Goal: Task Accomplishment & Management: Use online tool/utility

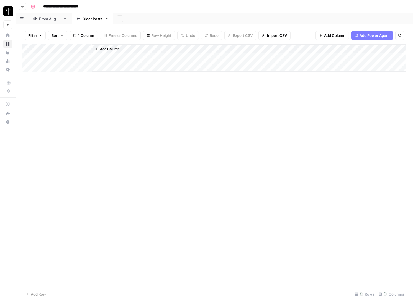
click at [37, 22] on link "From [DATE]" at bounding box center [49, 18] width 43 height 11
click at [59, 78] on div "Add Column" at bounding box center [214, 164] width 384 height 241
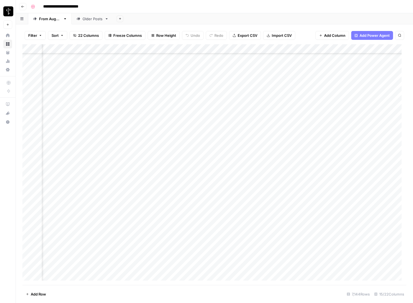
scroll to position [67072, 0]
click at [58, 197] on div "Add Column" at bounding box center [214, 164] width 384 height 241
click at [67, 108] on div "Add Column" at bounding box center [214, 164] width 384 height 241
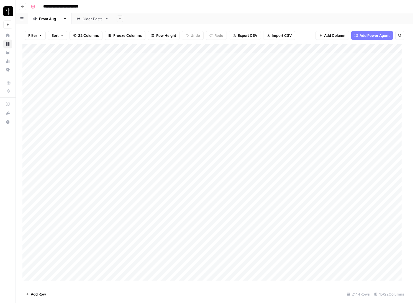
click at [67, 108] on div "Add Column" at bounding box center [214, 164] width 384 height 241
click at [69, 267] on div "Add Column" at bounding box center [214, 164] width 384 height 241
click at [90, 18] on div "Older Posts" at bounding box center [93, 19] width 20 height 6
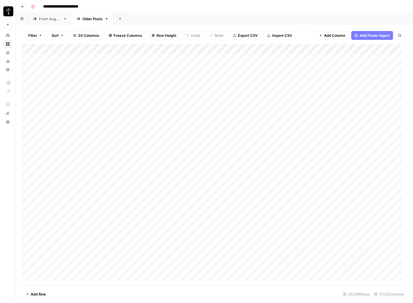
click at [48, 19] on div "From [DATE]" at bounding box center [50, 19] width 22 height 6
click at [61, 103] on div "Add Column" at bounding box center [214, 164] width 384 height 241
click at [71, 141] on div "Add Column" at bounding box center [214, 164] width 384 height 241
